Goal: Information Seeking & Learning: Learn about a topic

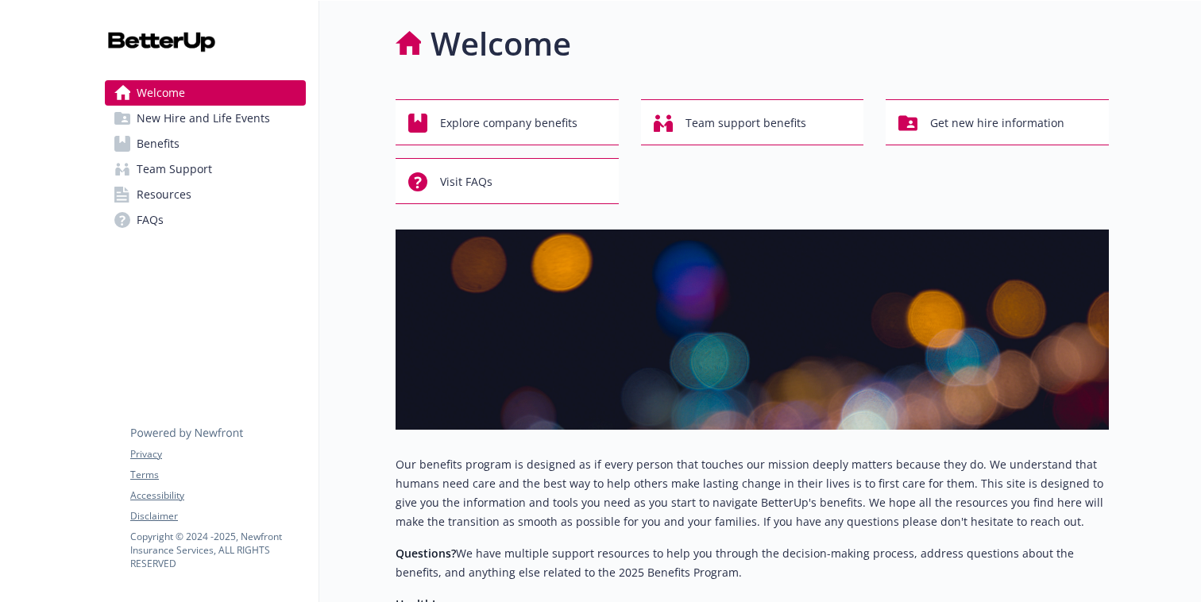
click at [203, 146] on link "Benefits" at bounding box center [205, 143] width 201 height 25
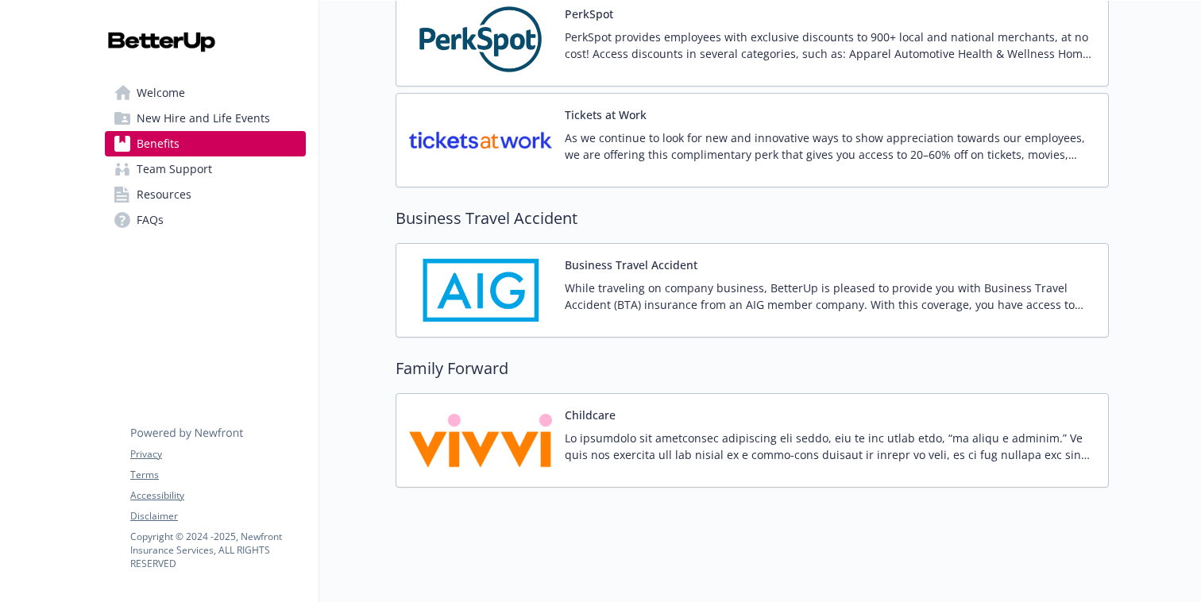
click at [506, 424] on img at bounding box center [480, 441] width 143 height 68
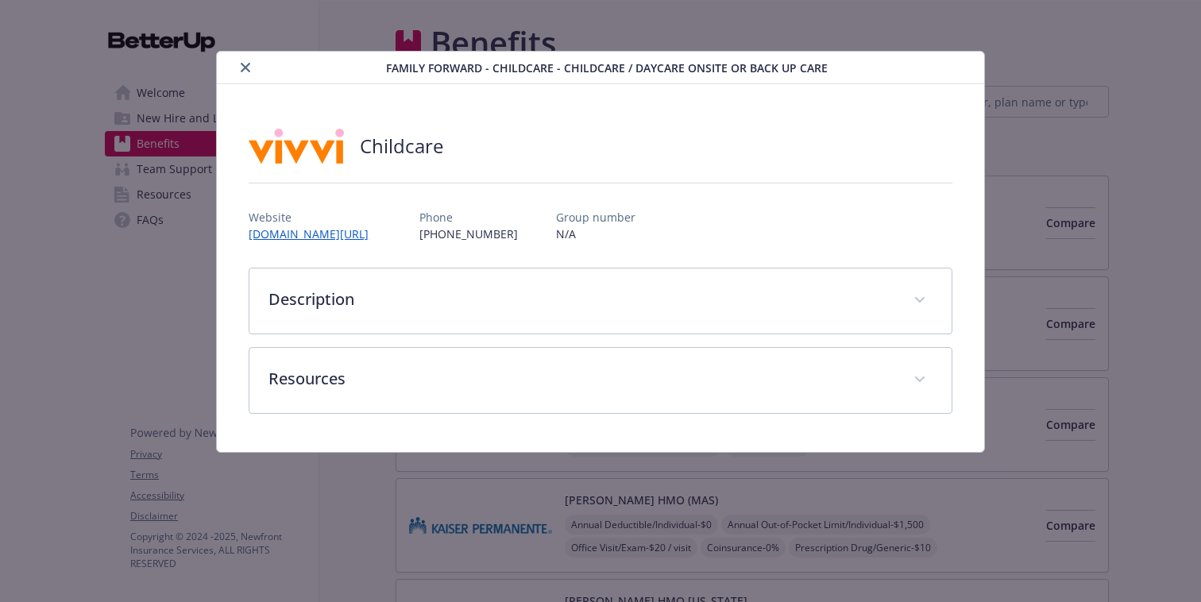
scroll to position [3654, 0]
